Goal: Task Accomplishment & Management: Complete application form

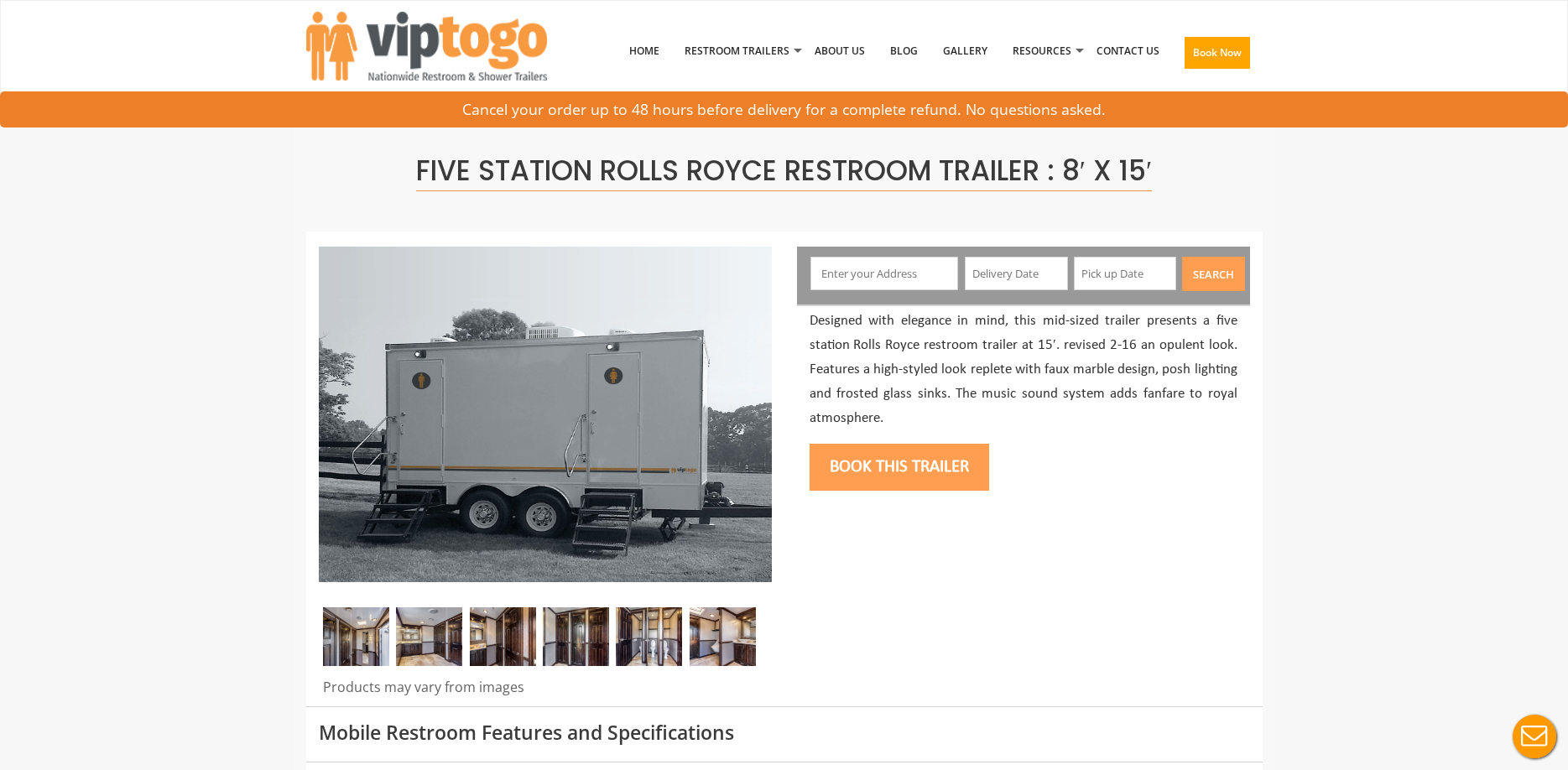
click at [890, 273] on input "text" at bounding box center [884, 273] width 148 height 34
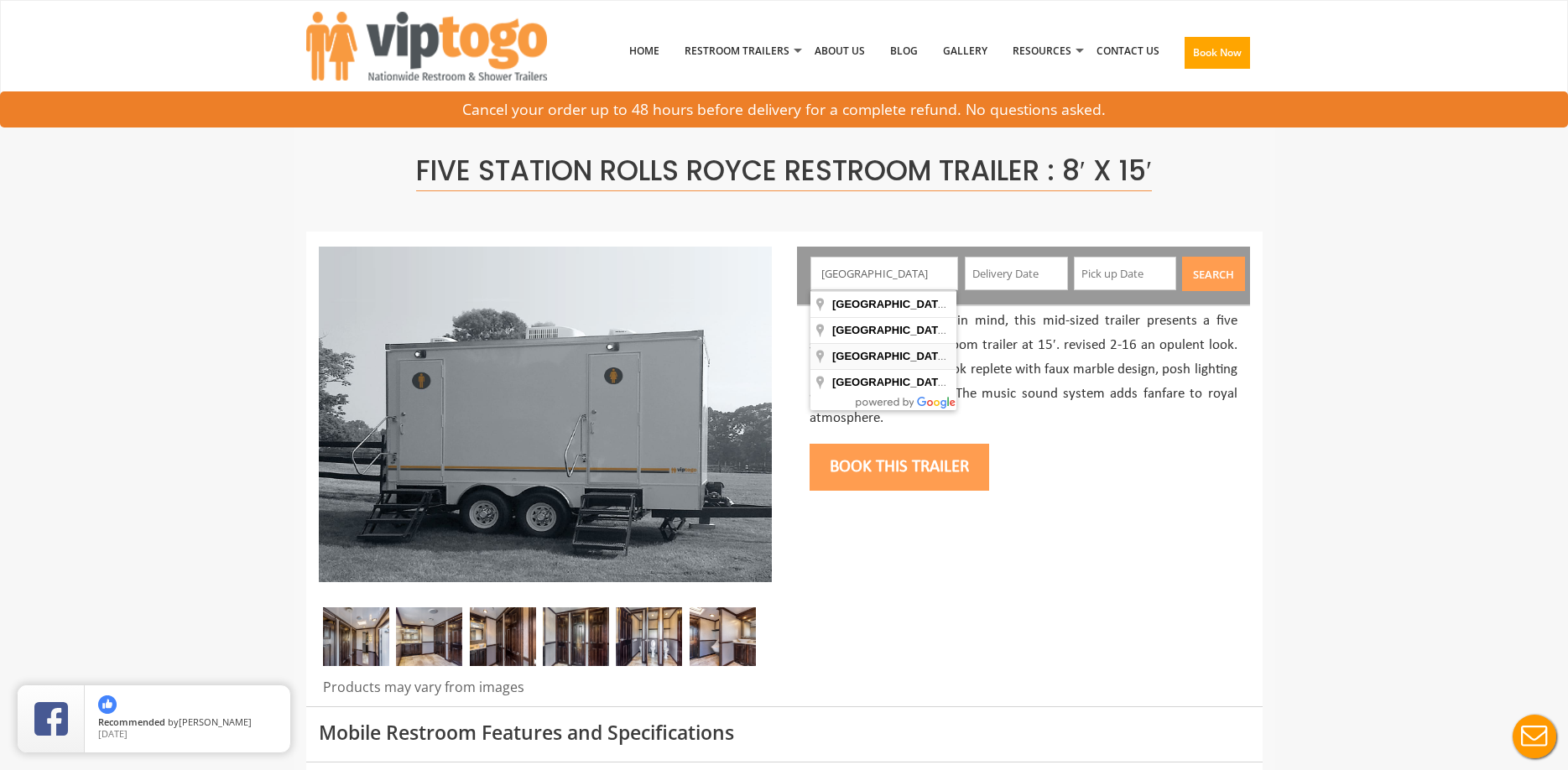
type input "[GEOGRAPHIC_DATA], [GEOGRAPHIC_DATA], [GEOGRAPHIC_DATA]"
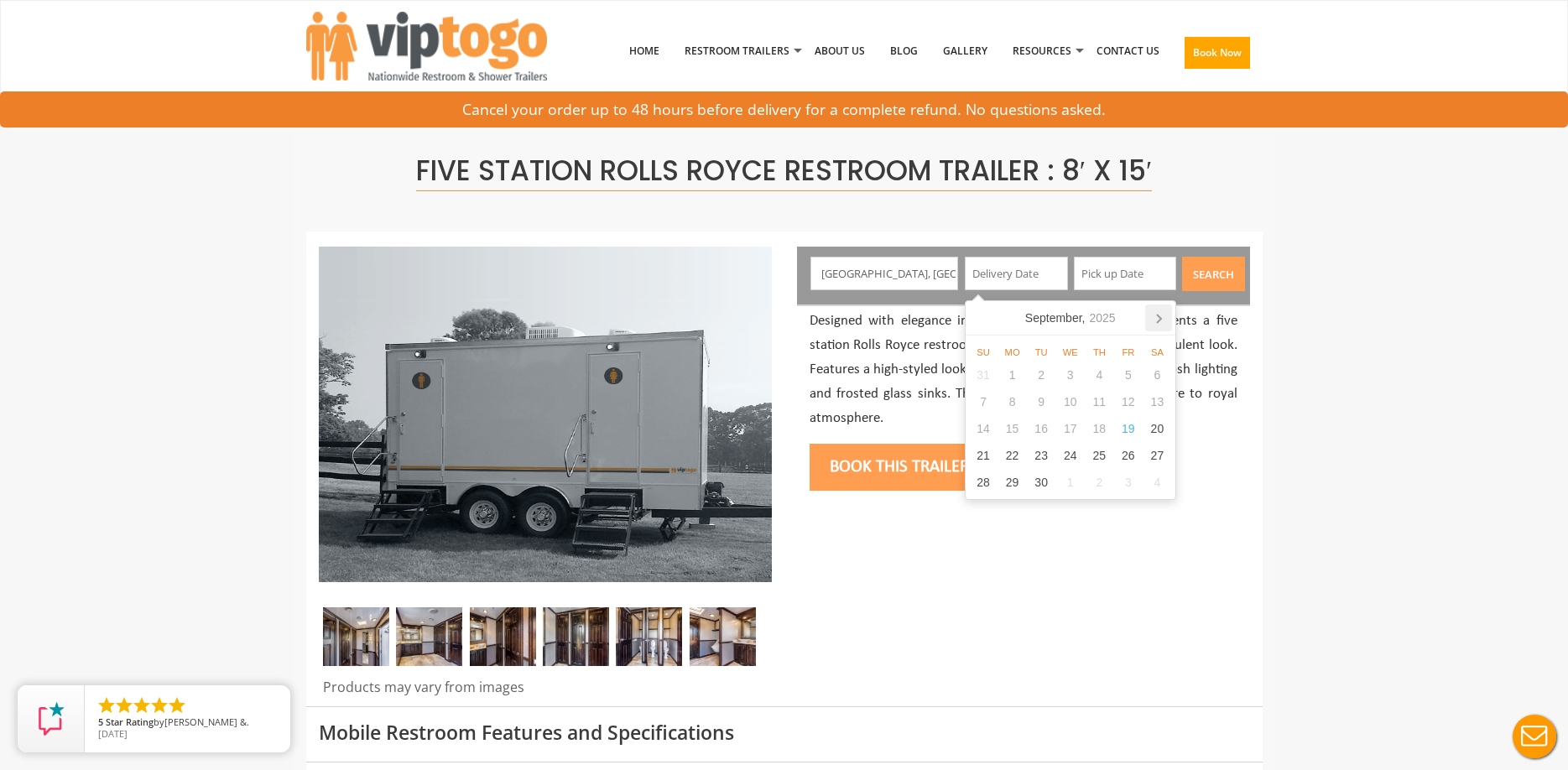
click at [1166, 326] on icon at bounding box center [1159, 318] width 27 height 27
click at [1160, 317] on icon at bounding box center [1159, 319] width 4 height 8
click at [1015, 376] on div "1" at bounding box center [1012, 375] width 30 height 27
type input "[DATE]"
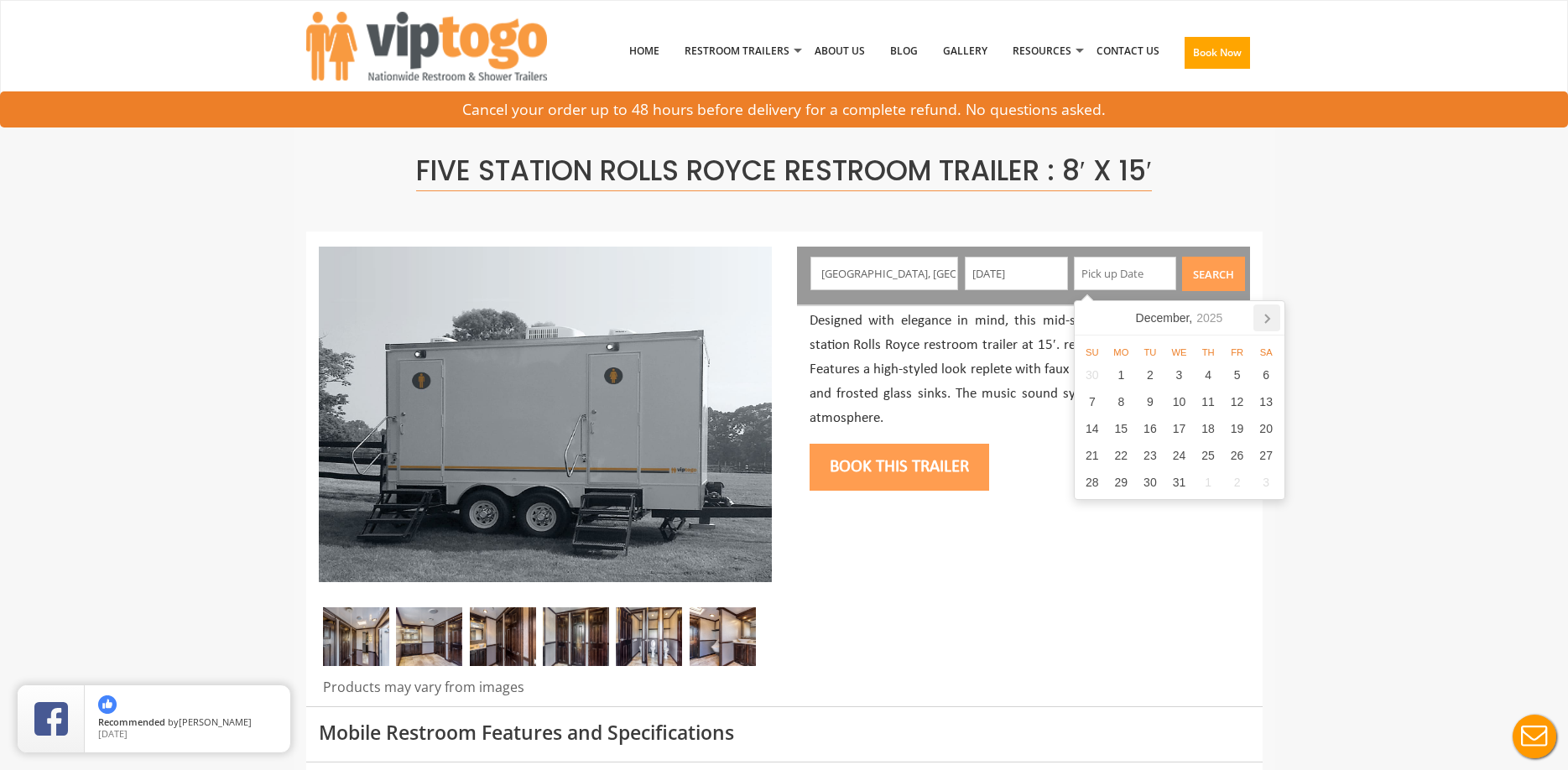
click at [1274, 315] on icon at bounding box center [1267, 318] width 27 height 27
click at [1274, 315] on icon at bounding box center [1268, 318] width 27 height 27
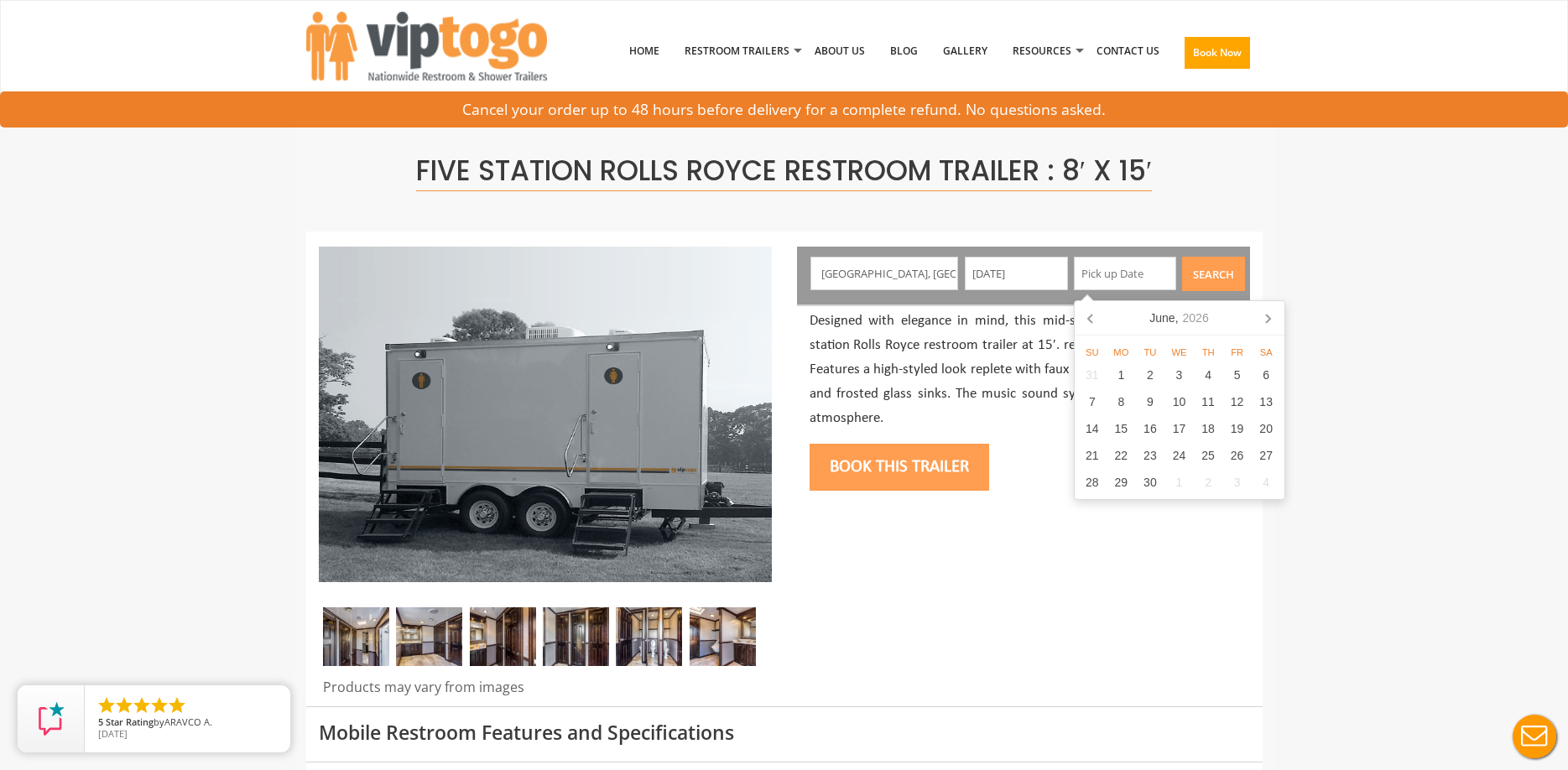
click at [1274, 315] on icon at bounding box center [1268, 318] width 27 height 27
click at [1274, 315] on icon at bounding box center [1267, 318] width 27 height 27
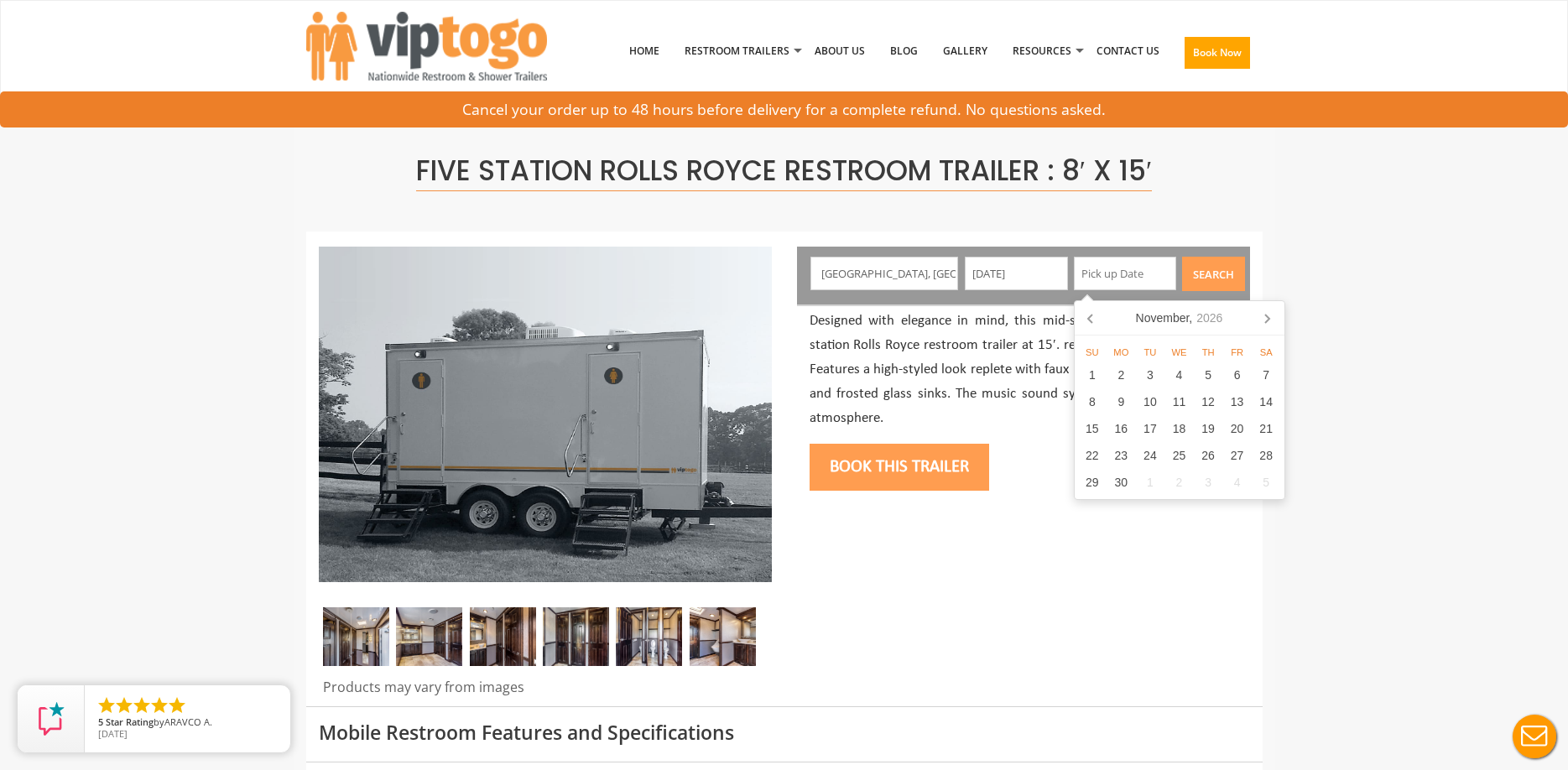
click at [1274, 315] on icon at bounding box center [1267, 318] width 27 height 27
click at [1200, 482] on div "31" at bounding box center [1209, 482] width 30 height 27
type input "[DATE]"
click at [1212, 288] on button "Search" at bounding box center [1214, 273] width 63 height 35
